Goal: Task Accomplishment & Management: Manage account settings

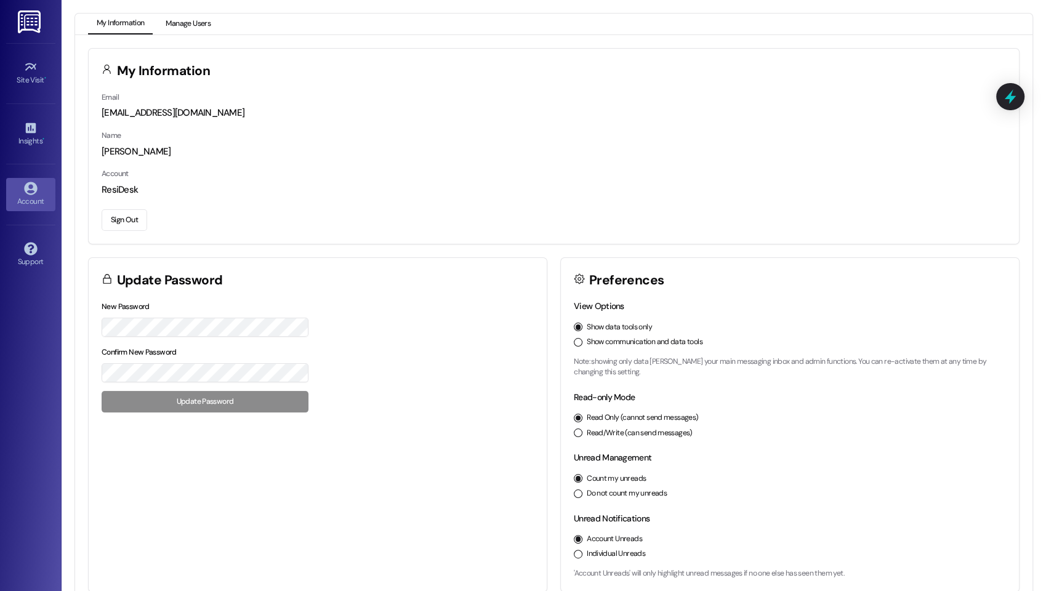
click at [198, 17] on button "Manage Users" at bounding box center [188, 24] width 62 height 21
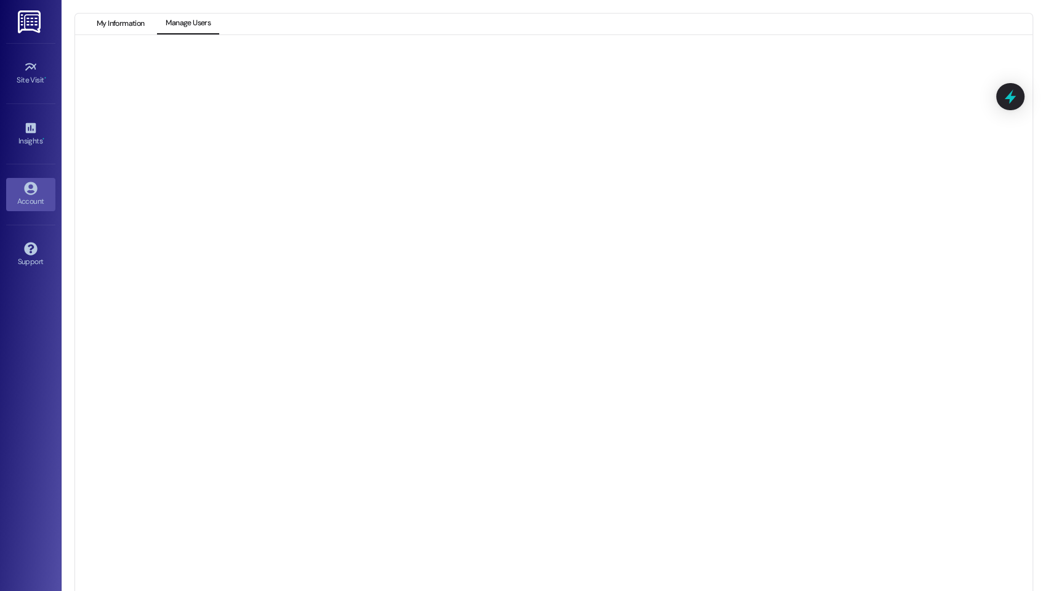
click at [109, 23] on button "My Information" at bounding box center [120, 24] width 65 height 21
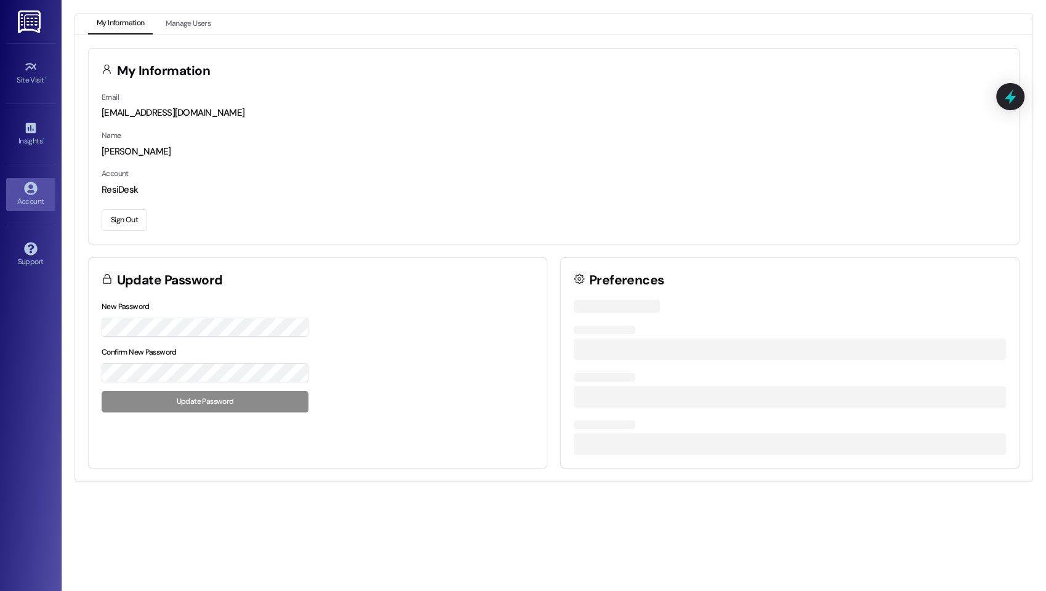
click at [128, 219] on button "Sign Out" at bounding box center [125, 220] width 46 height 22
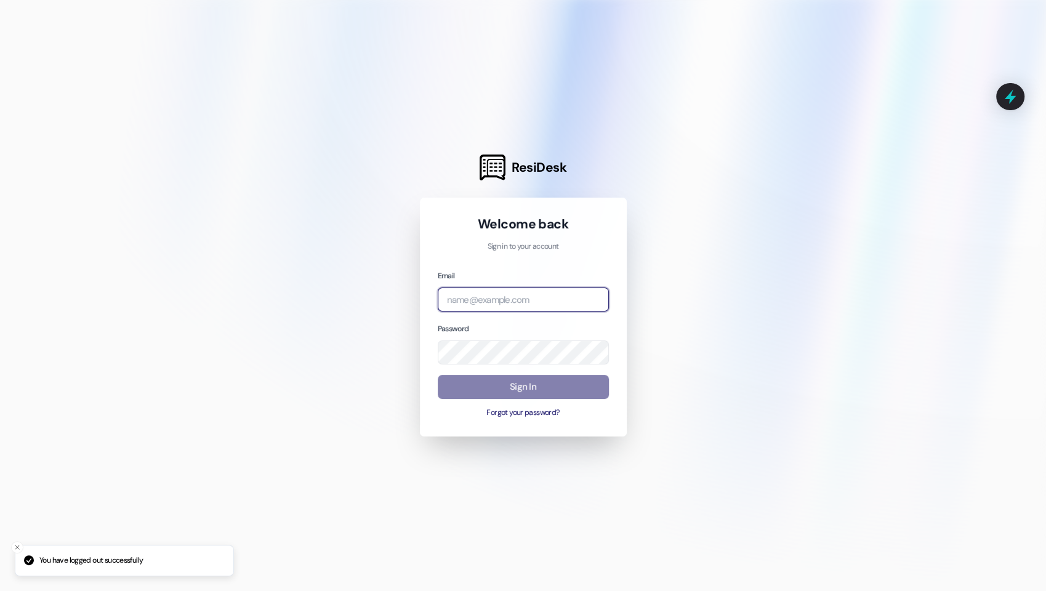
click at [545, 305] on input "email" at bounding box center [523, 300] width 171 height 24
type input "[EMAIL_ADDRESS][DOMAIN_NAME]"
